Goal: Task Accomplishment & Management: Manage account settings

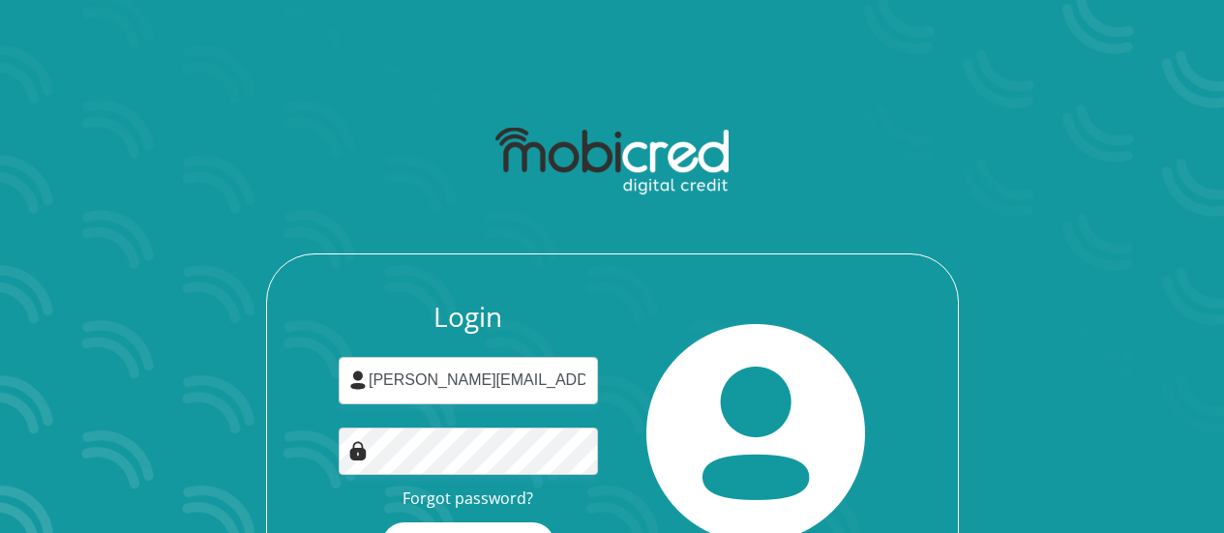
scroll to position [124, 0]
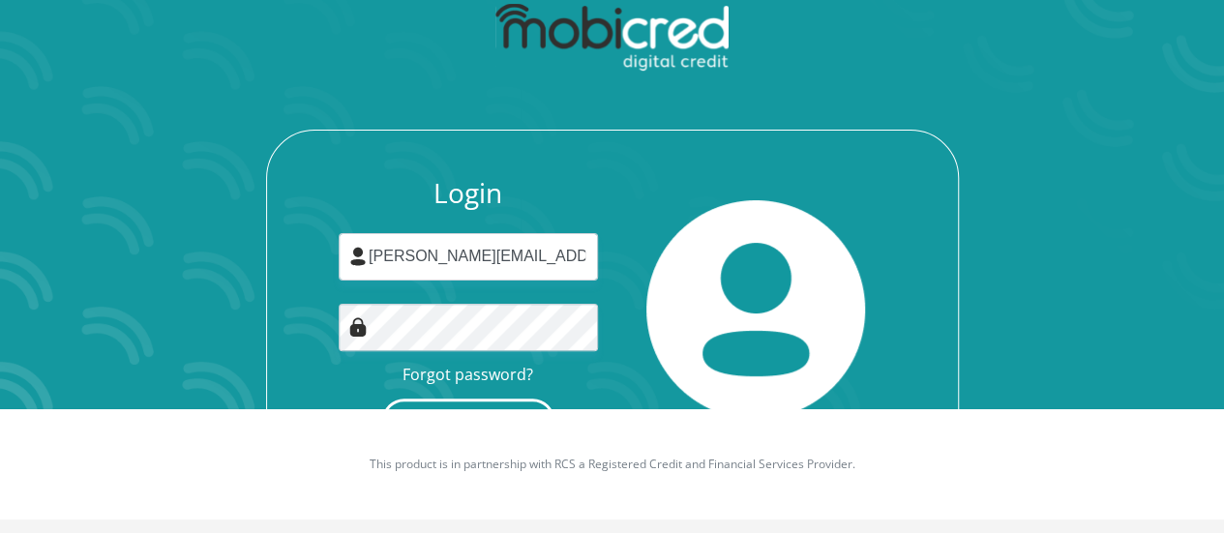
click at [478, 400] on button "Login" at bounding box center [468, 421] width 172 height 44
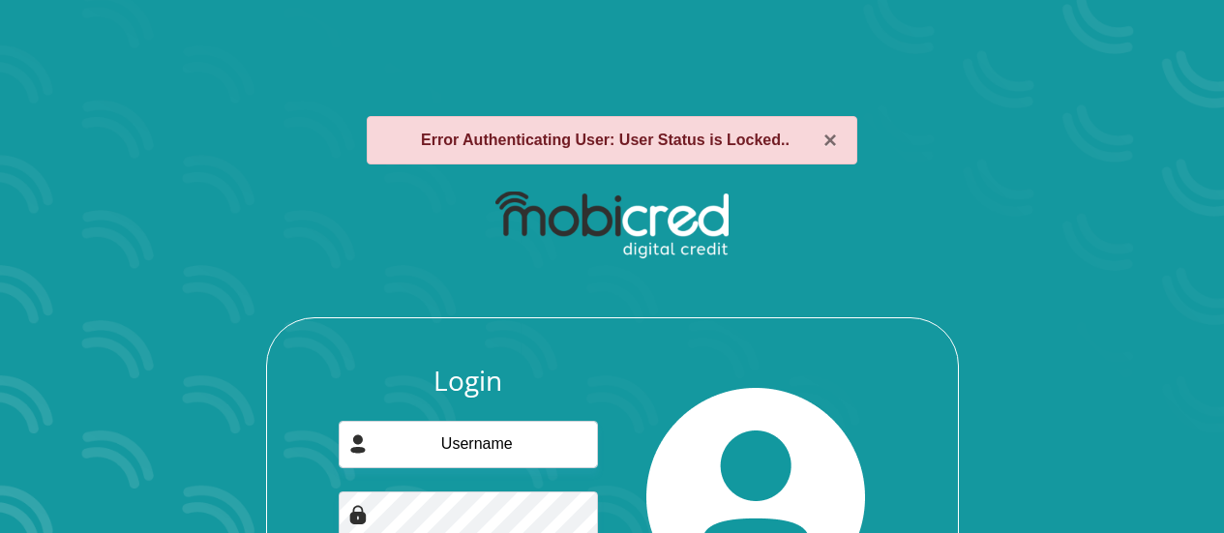
scroll to position [188, 0]
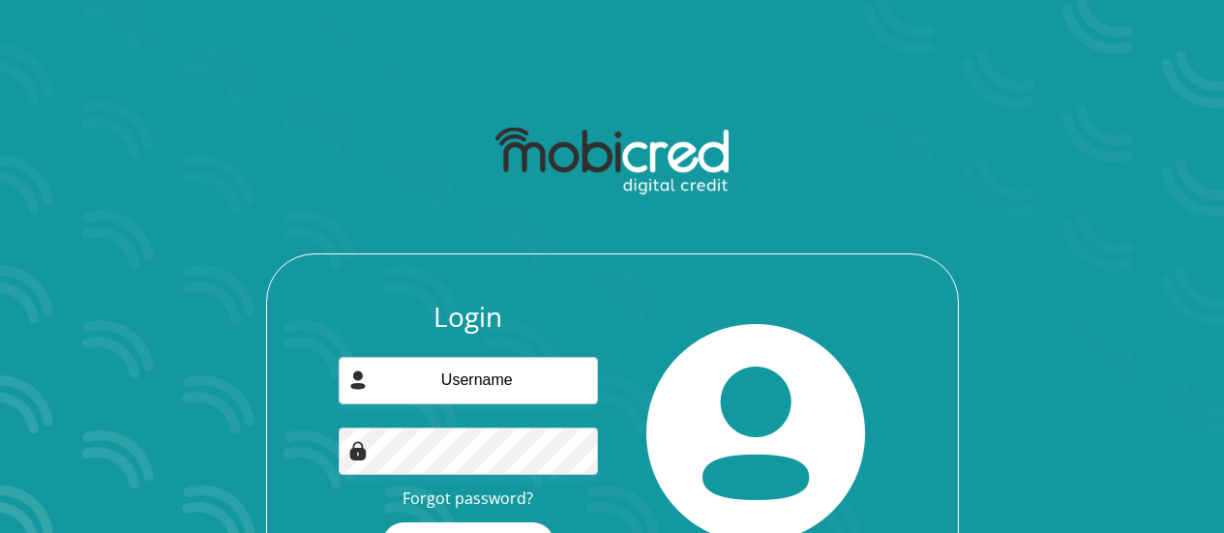
scroll to position [124, 0]
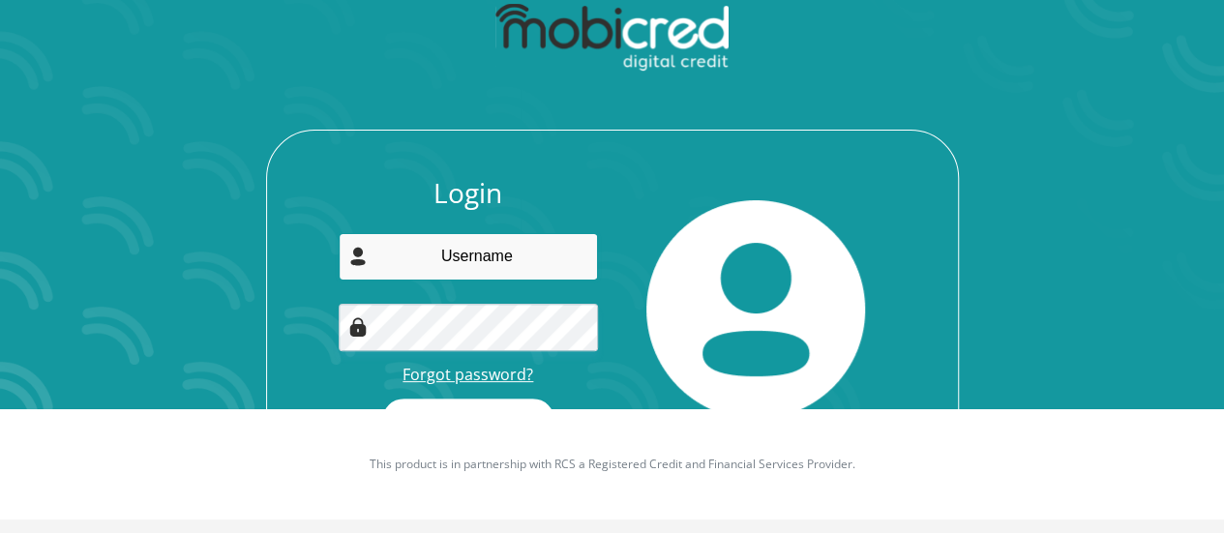
type input "[PERSON_NAME][EMAIL_ADDRESS][DOMAIN_NAME]"
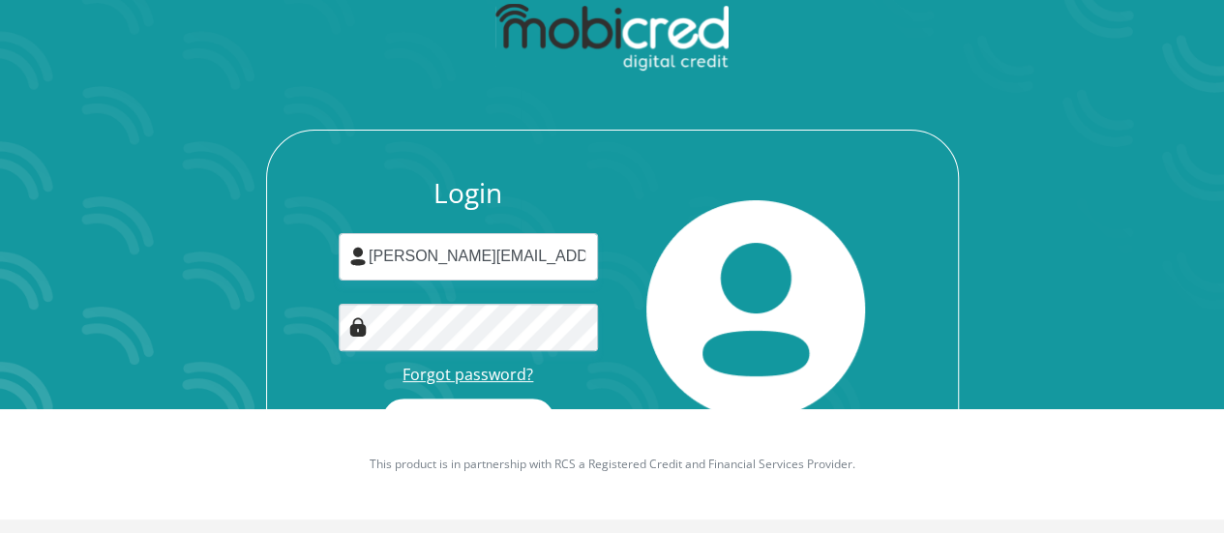
click at [510, 377] on link "Forgot password?" at bounding box center [467, 374] width 131 height 21
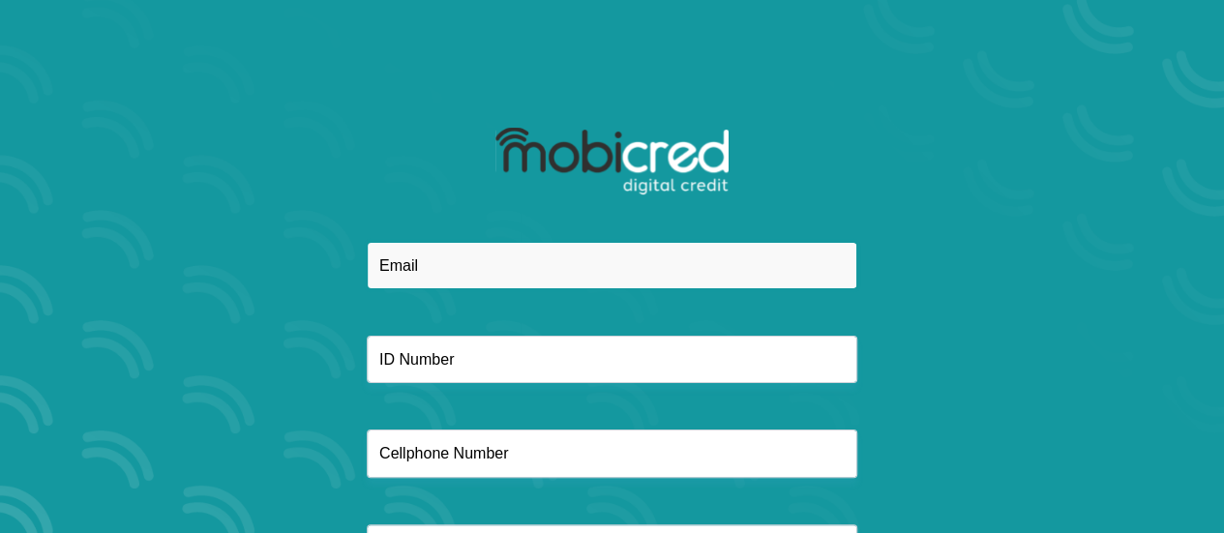
click at [606, 265] on input "email" at bounding box center [612, 265] width 490 height 47
type input "Lucas.Mohale@gmail.com"
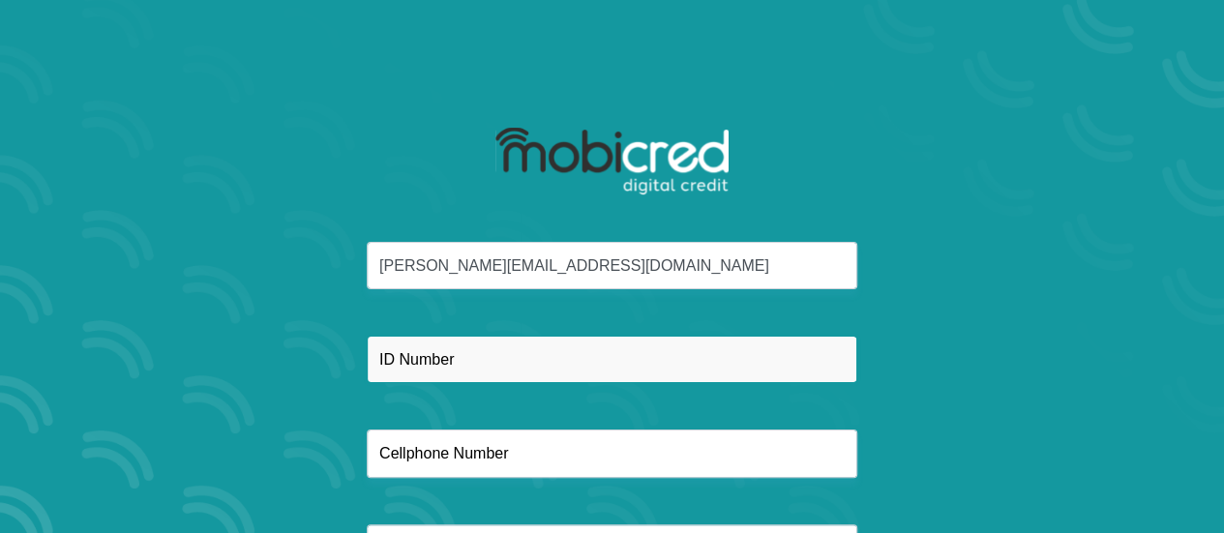
click at [577, 359] on input "text" at bounding box center [612, 359] width 490 height 47
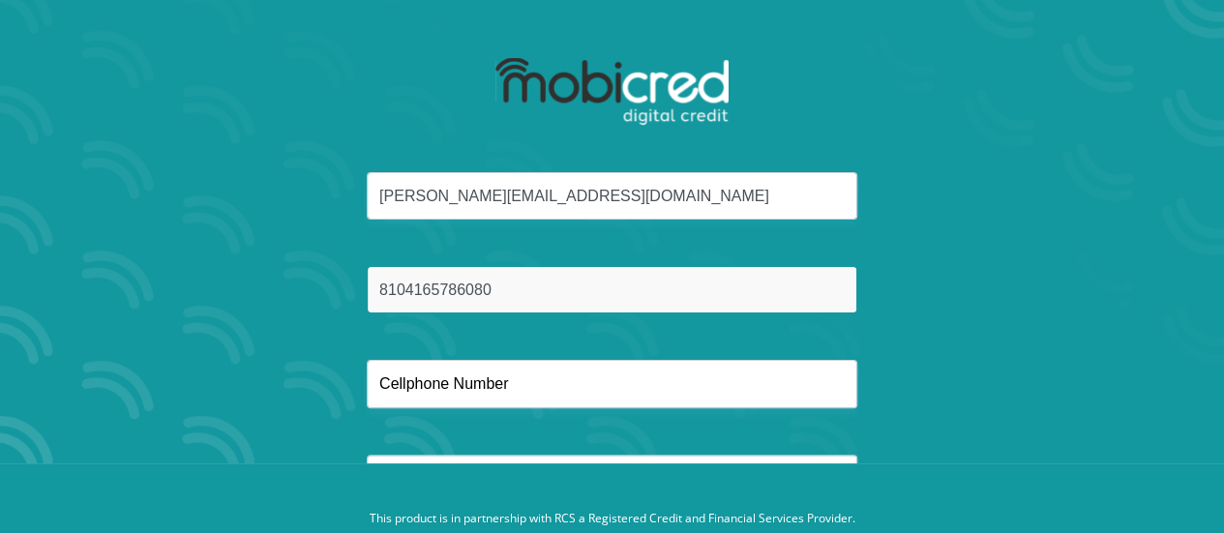
scroll to position [173, 0]
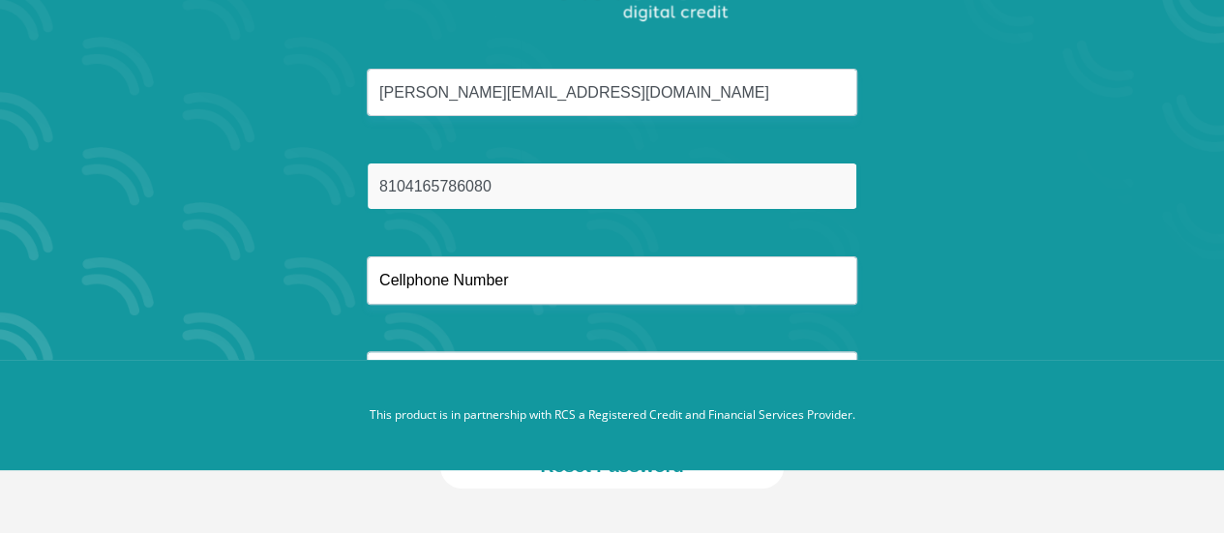
type input "8104165786080"
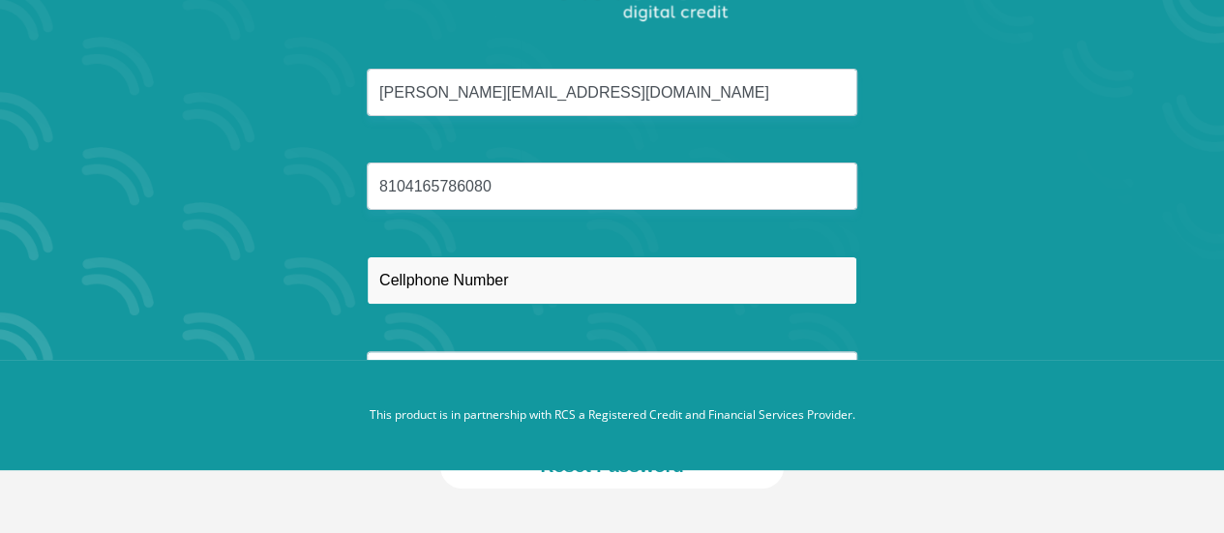
click at [514, 279] on input "text" at bounding box center [612, 279] width 490 height 47
type input "0813924561"
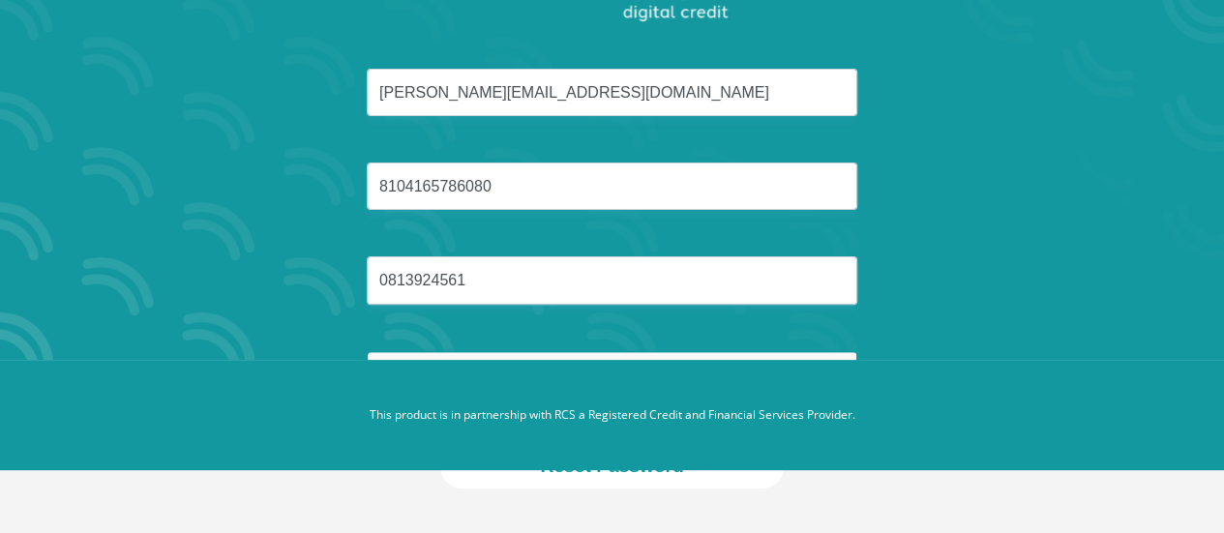
click at [612, 354] on input "LUCAS" at bounding box center [612, 374] width 490 height 47
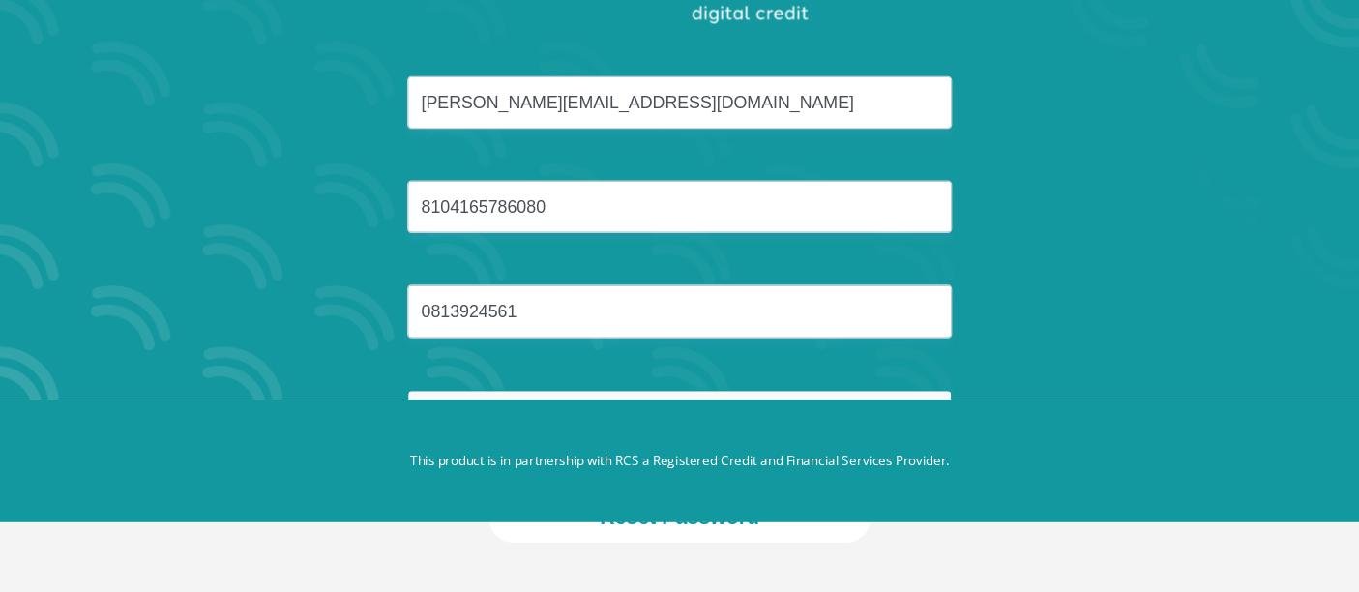
scroll to position [114, 0]
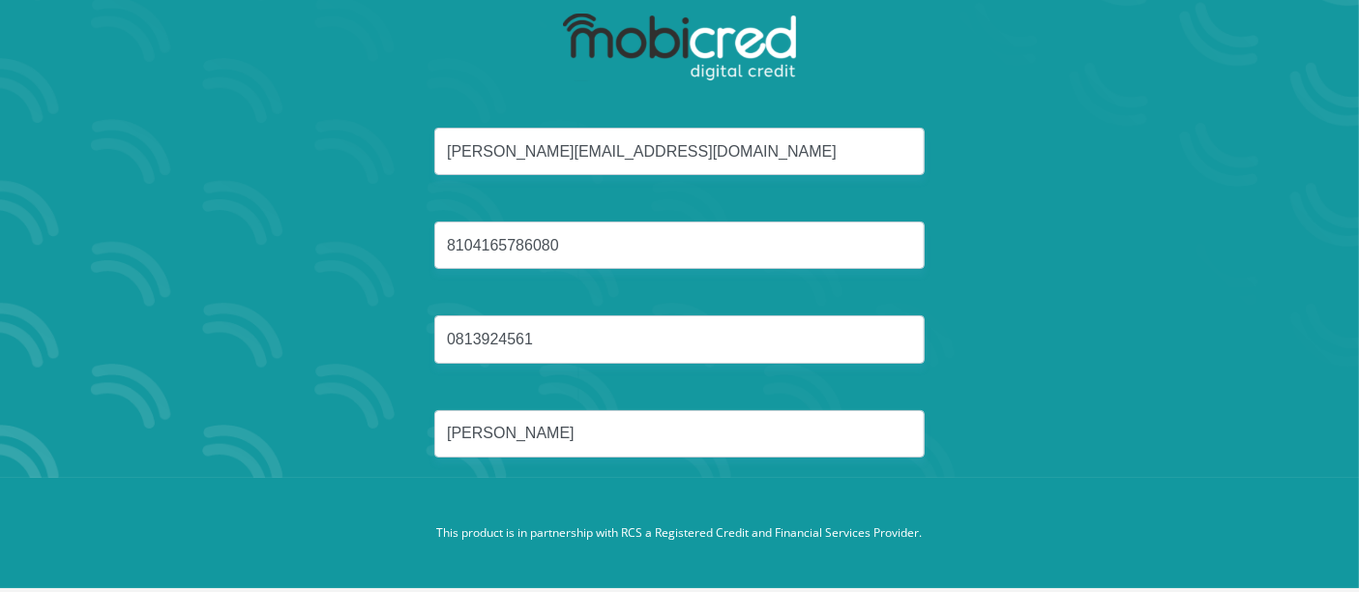
click at [1011, 379] on div "Lucas.Mohale@gmail.com 8104165786080 0813924561 LUCAS" at bounding box center [680, 316] width 1039 height 376
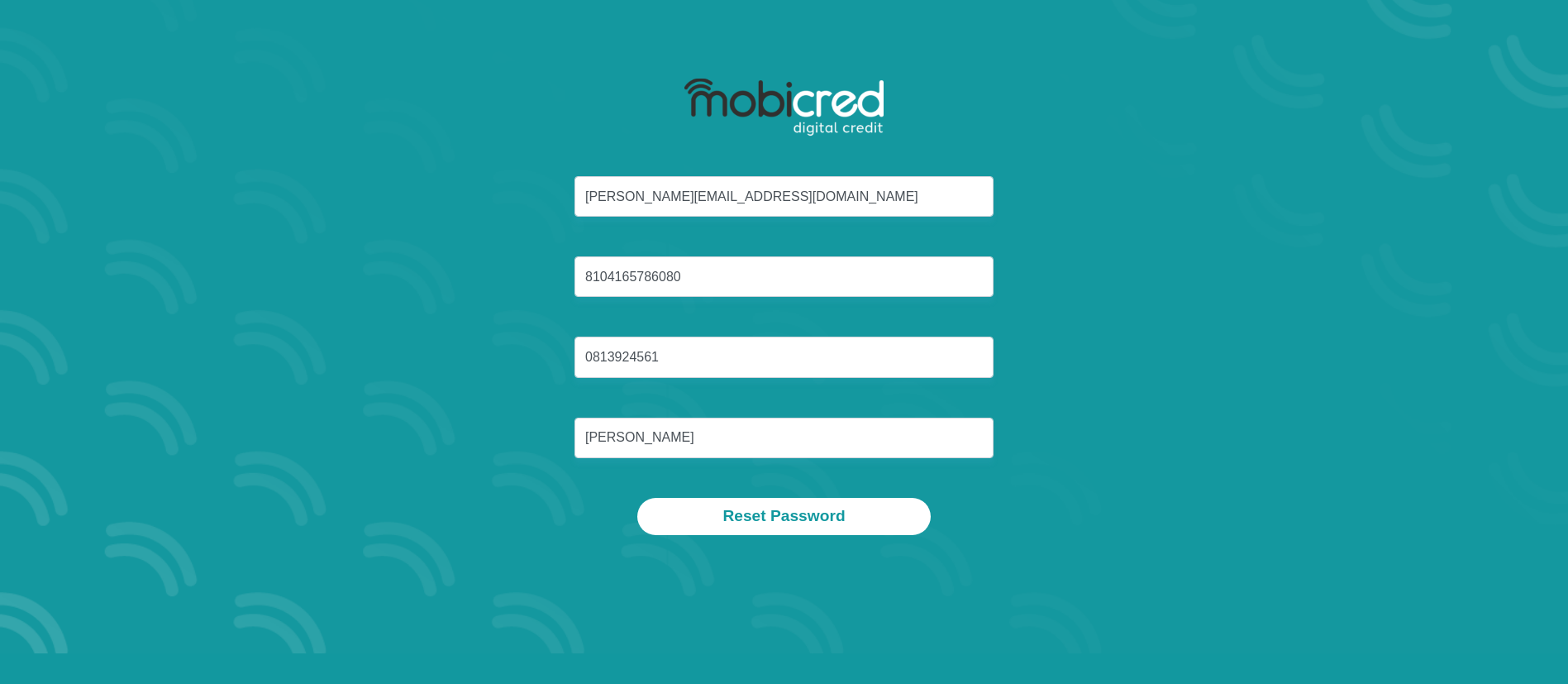
scroll to position [0, 0]
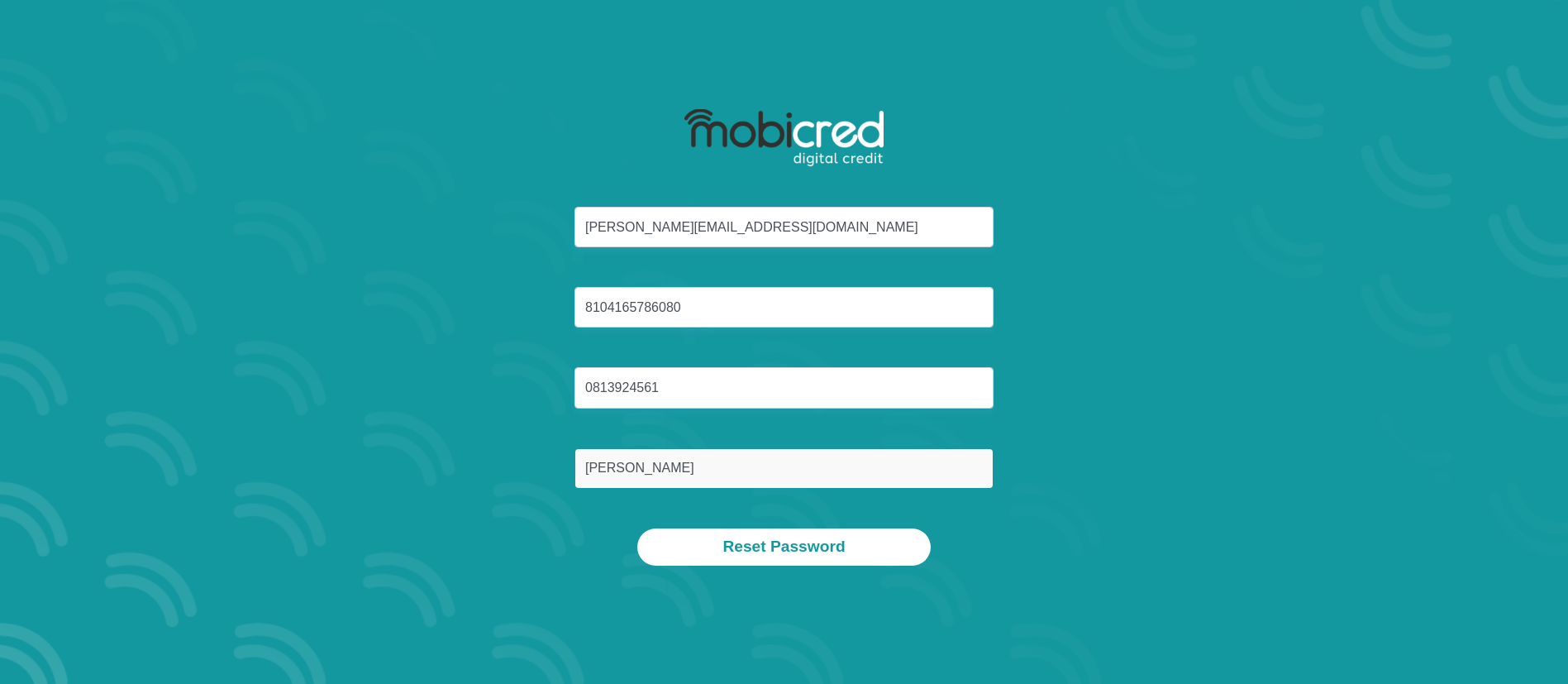
click at [772, 455] on input "LUCAS" at bounding box center [784, 468] width 419 height 40
type input "L"
type input "Mohale"
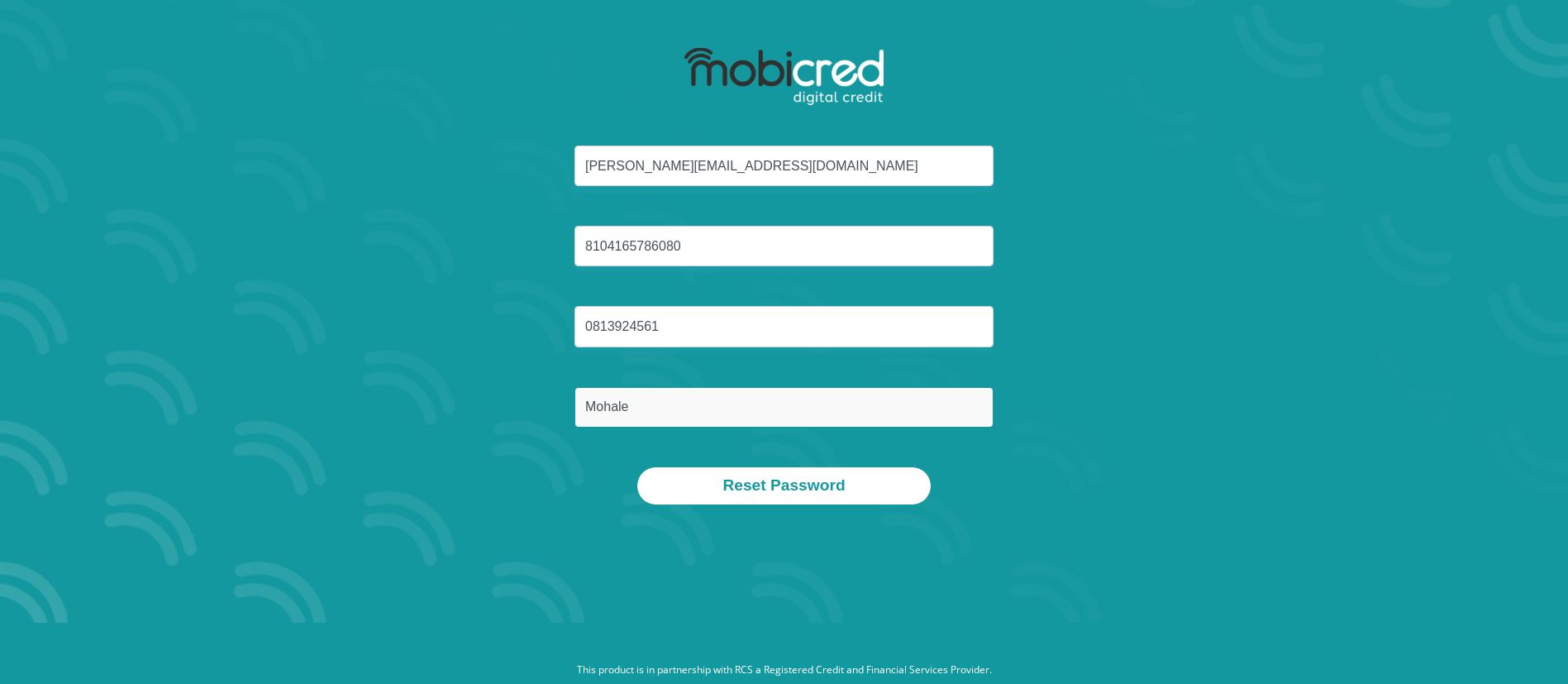
scroll to position [94, 0]
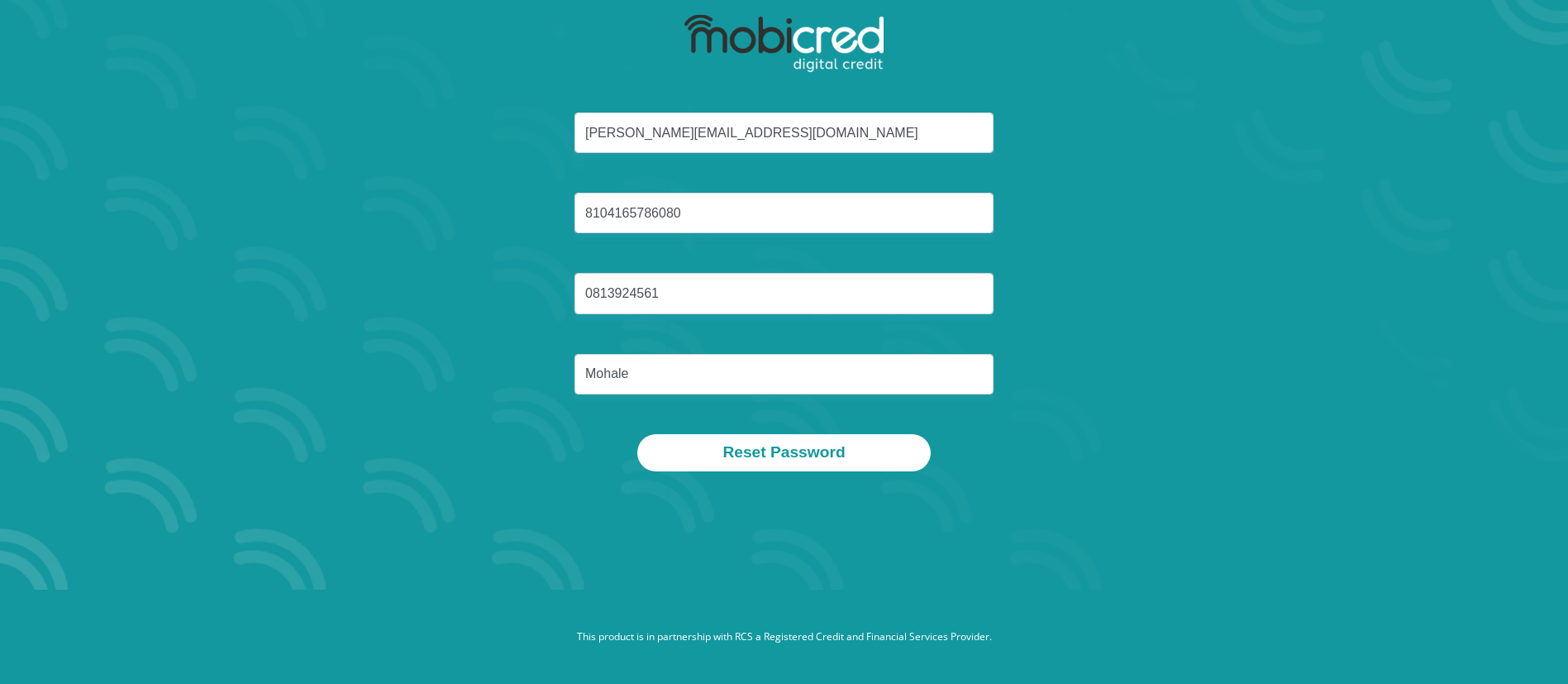
click at [783, 455] on button "Reset Password" at bounding box center [784, 453] width 292 height 38
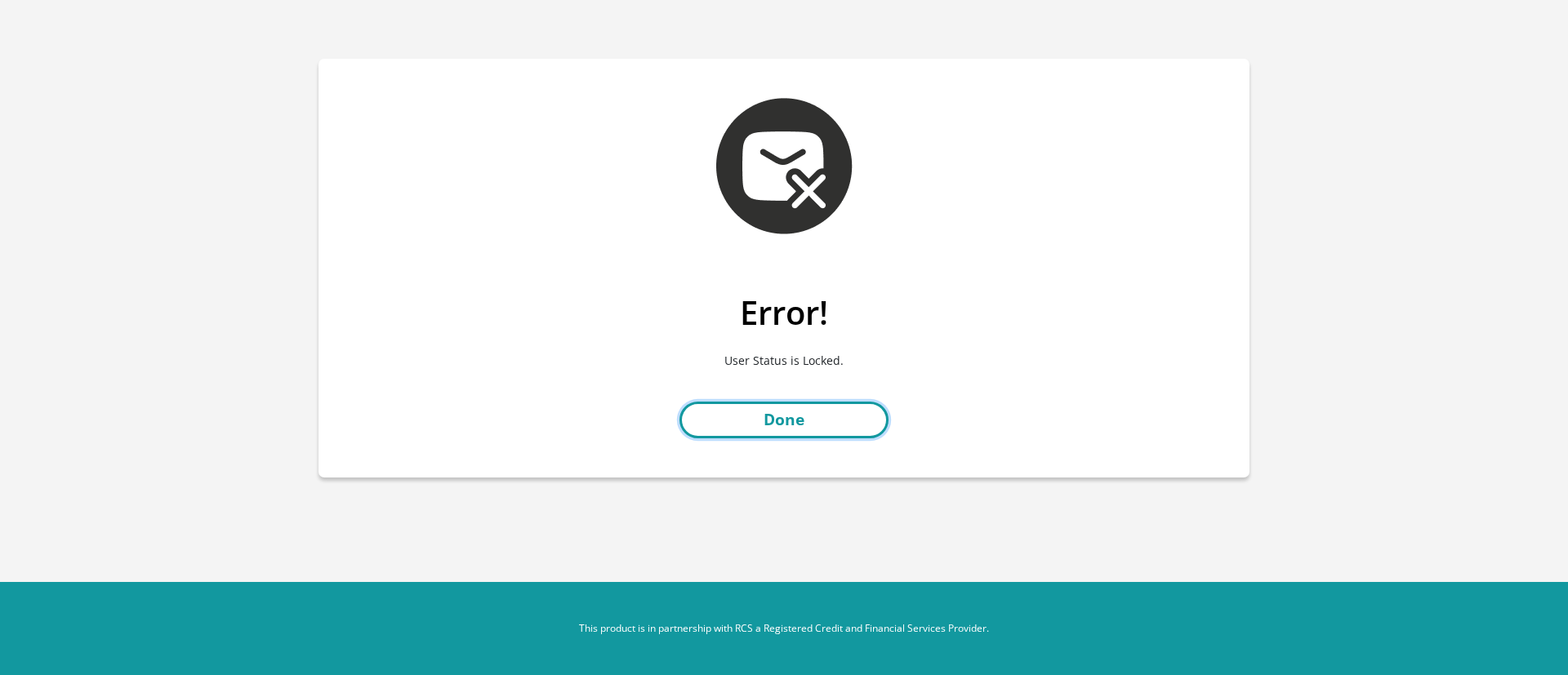
click at [757, 426] on link "Done" at bounding box center [784, 420] width 209 height 37
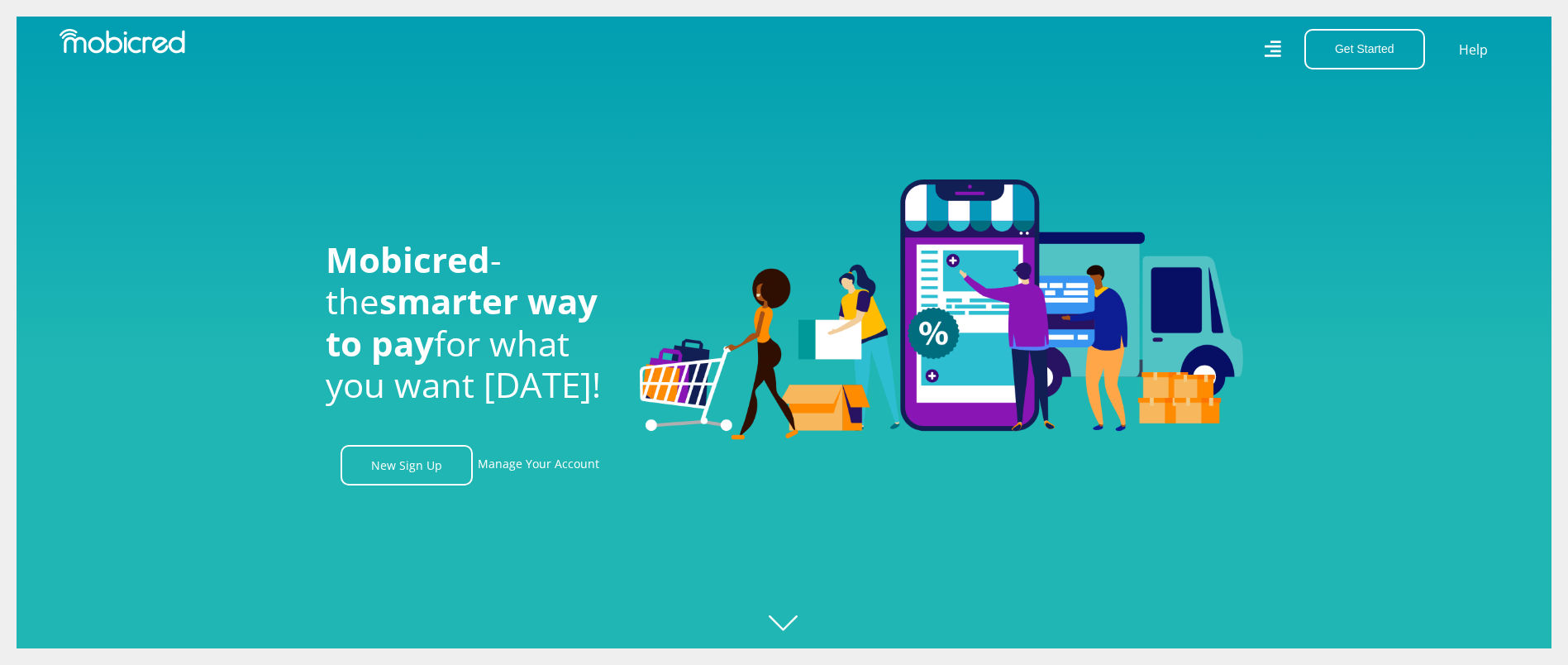
scroll to position [0, 1177]
click at [1260, 50] on div "Get Started Open an Account Account Holder Login Help" at bounding box center [1153, 49] width 737 height 40
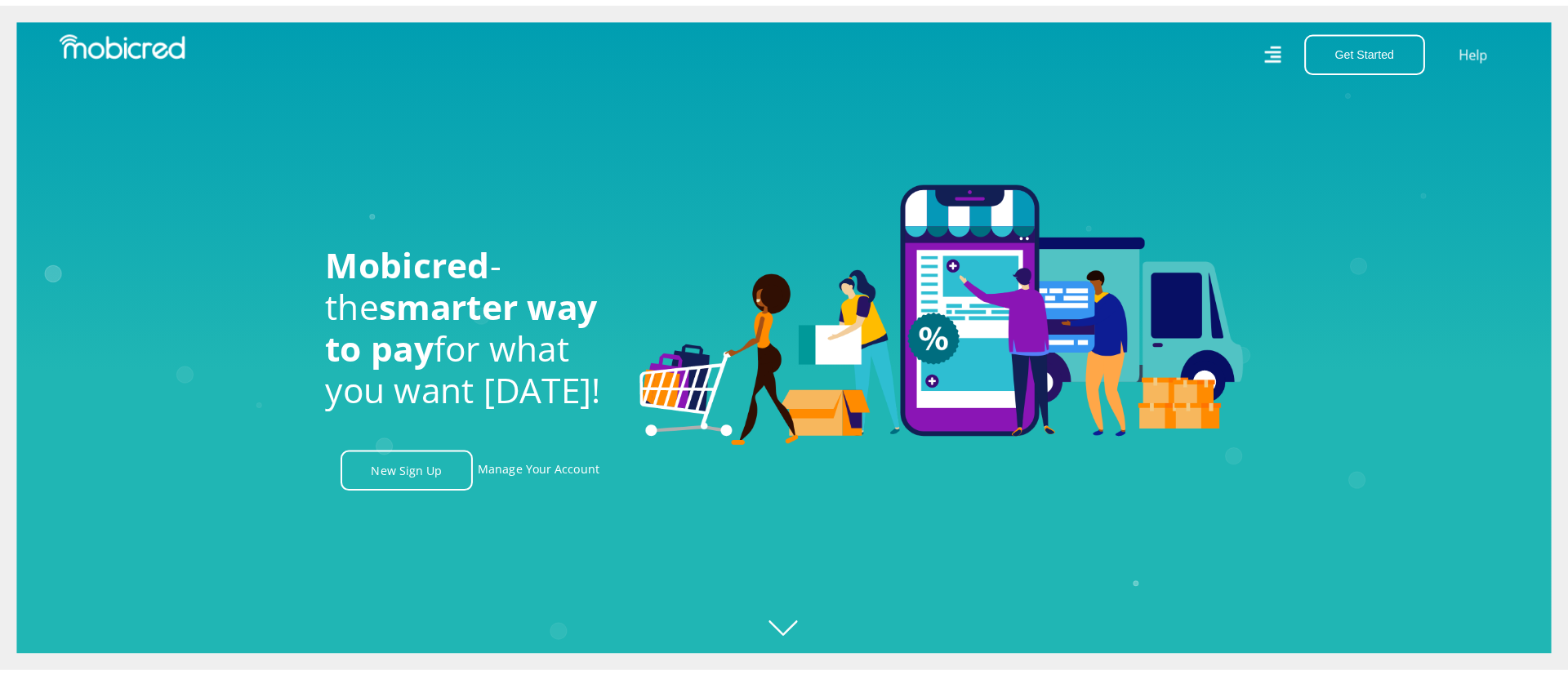
scroll to position [0, 2095]
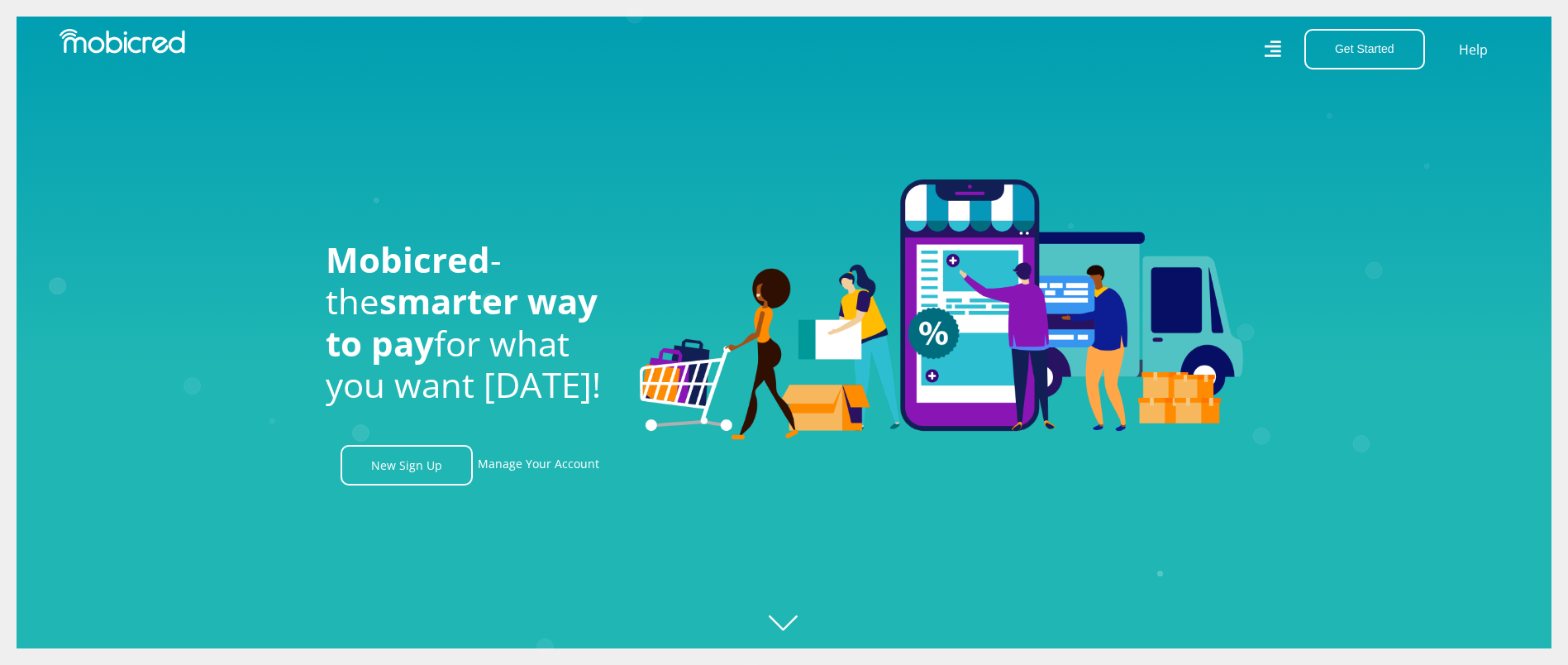
click at [1271, 48] on icon at bounding box center [1272, 50] width 17 height 24
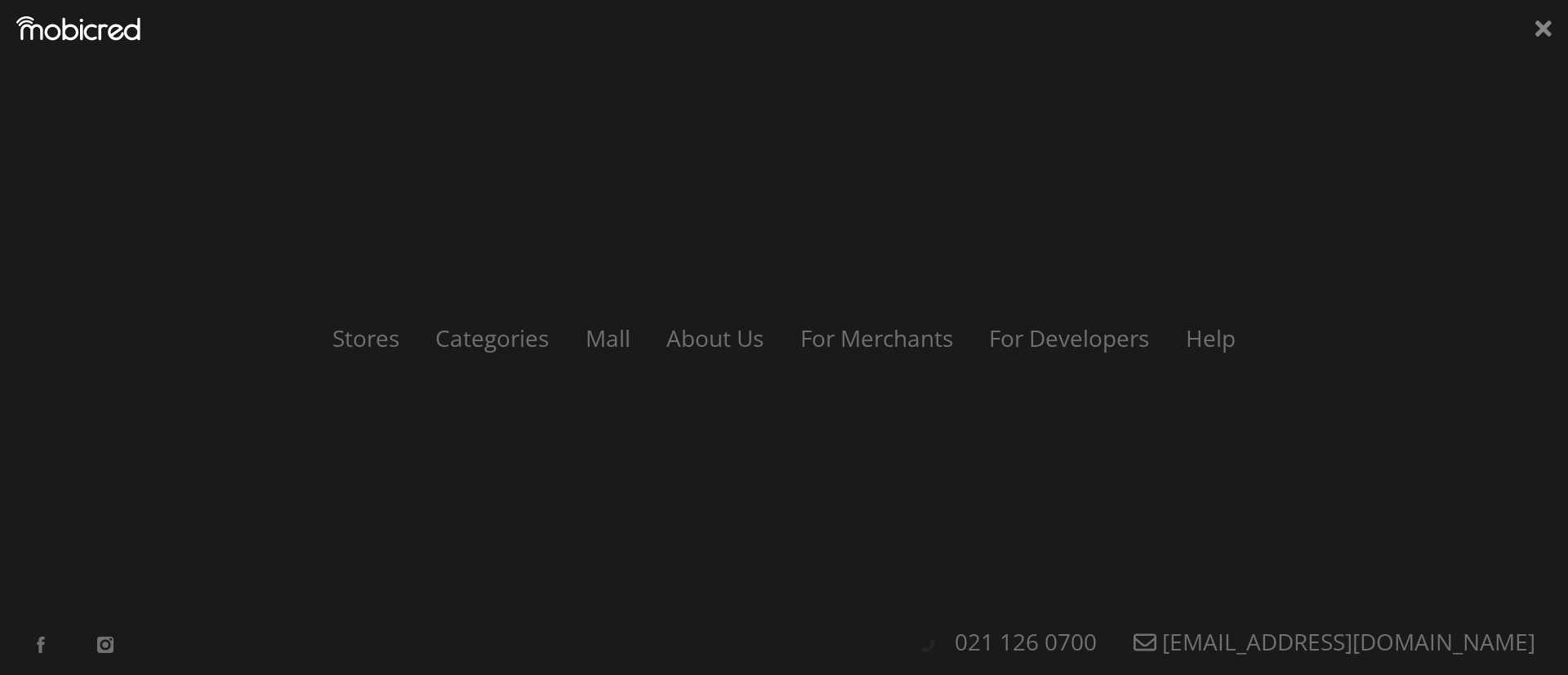
scroll to position [0, 0]
